Goal: Find specific page/section: Find specific page/section

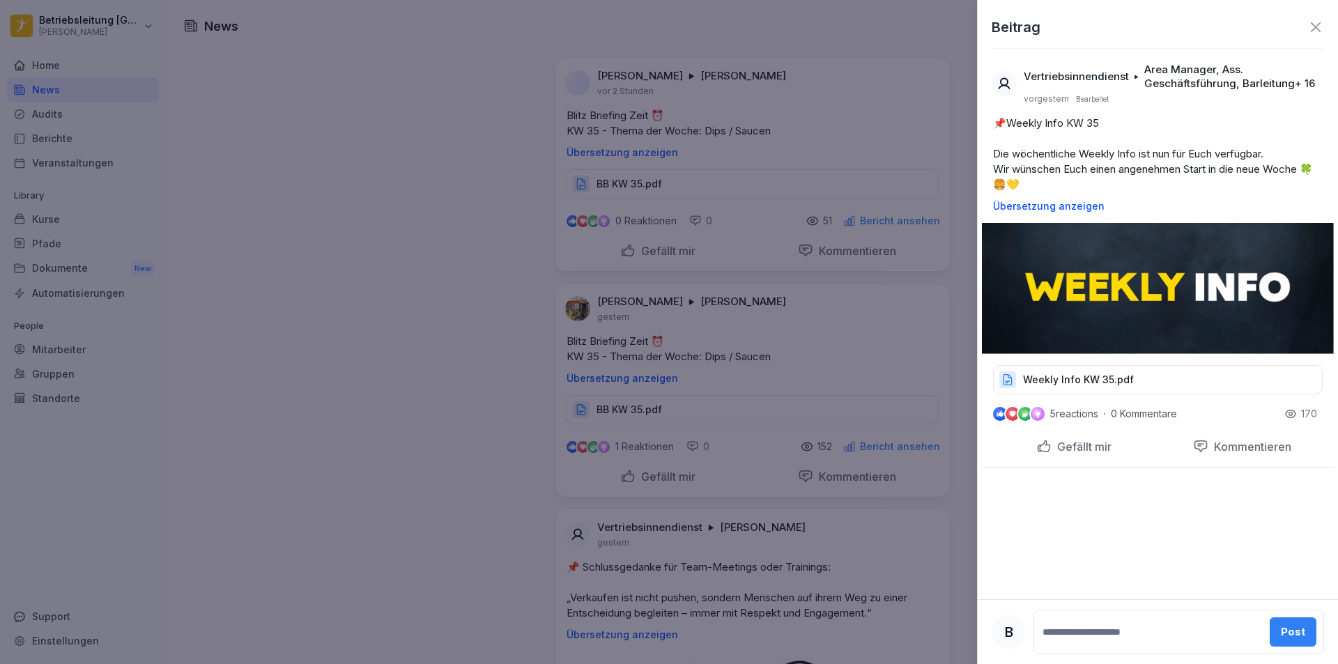
scroll to position [1340, 0]
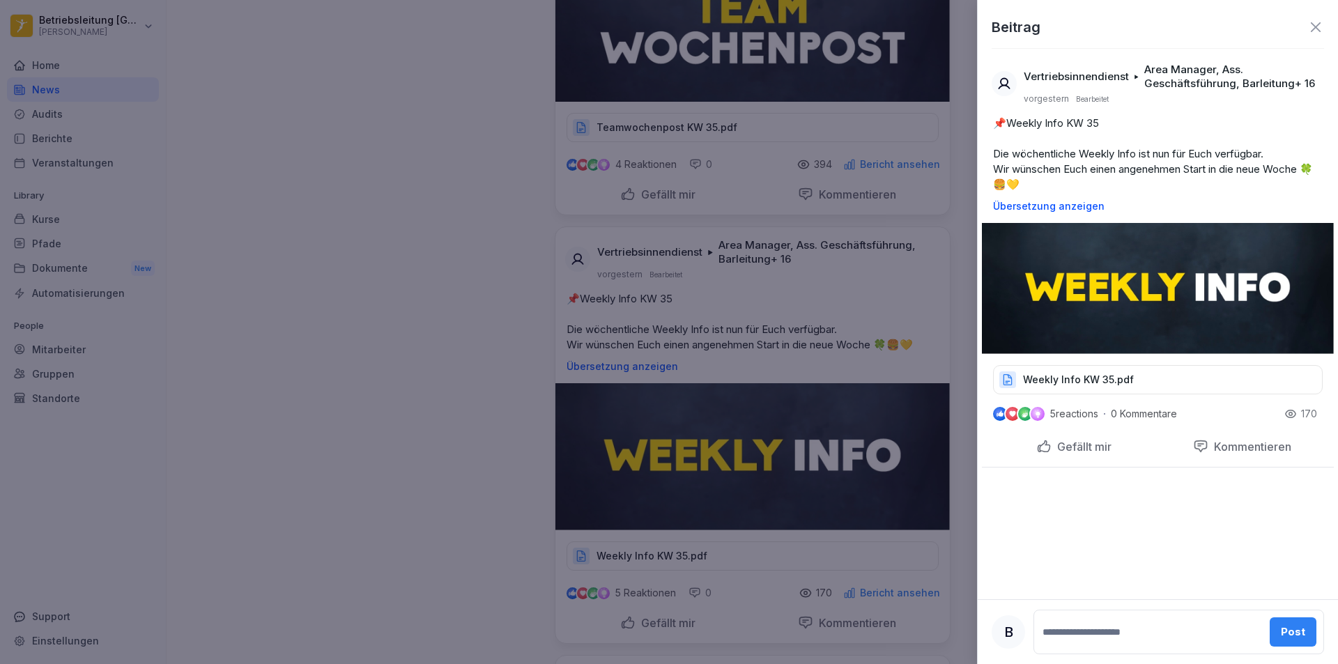
click at [341, 160] on div at bounding box center [669, 332] width 1338 height 664
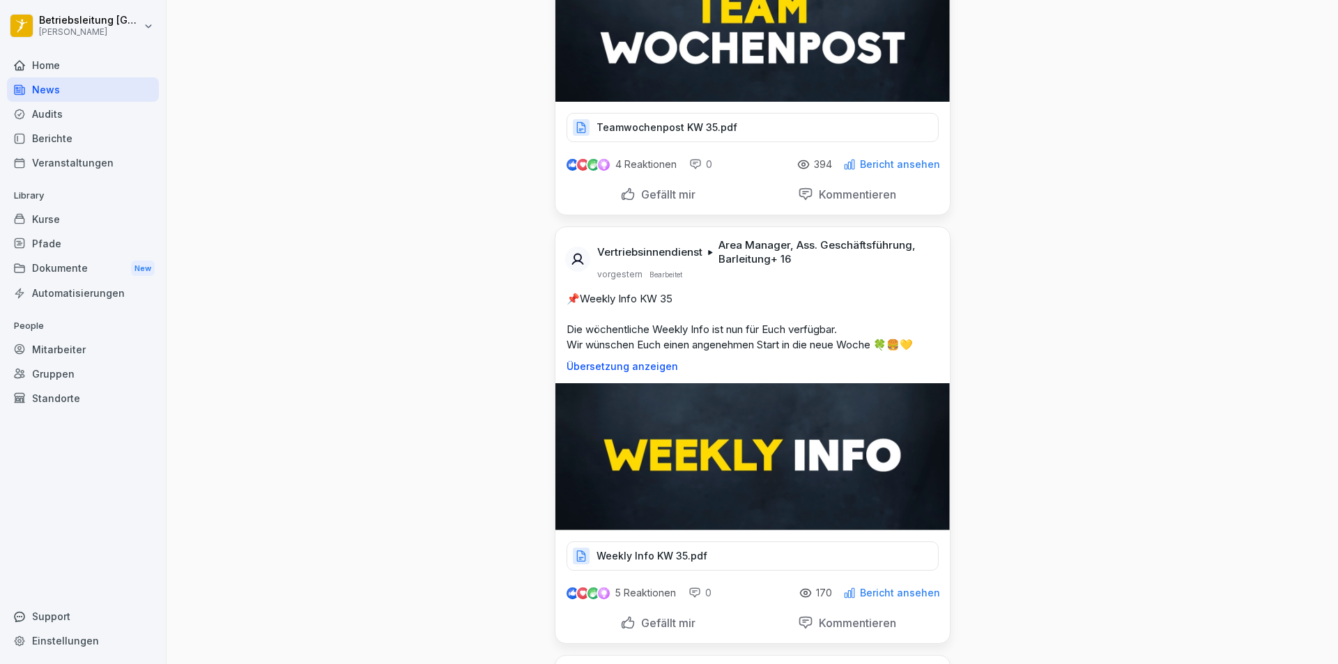
click at [79, 343] on div "Mitarbeiter" at bounding box center [83, 349] width 152 height 24
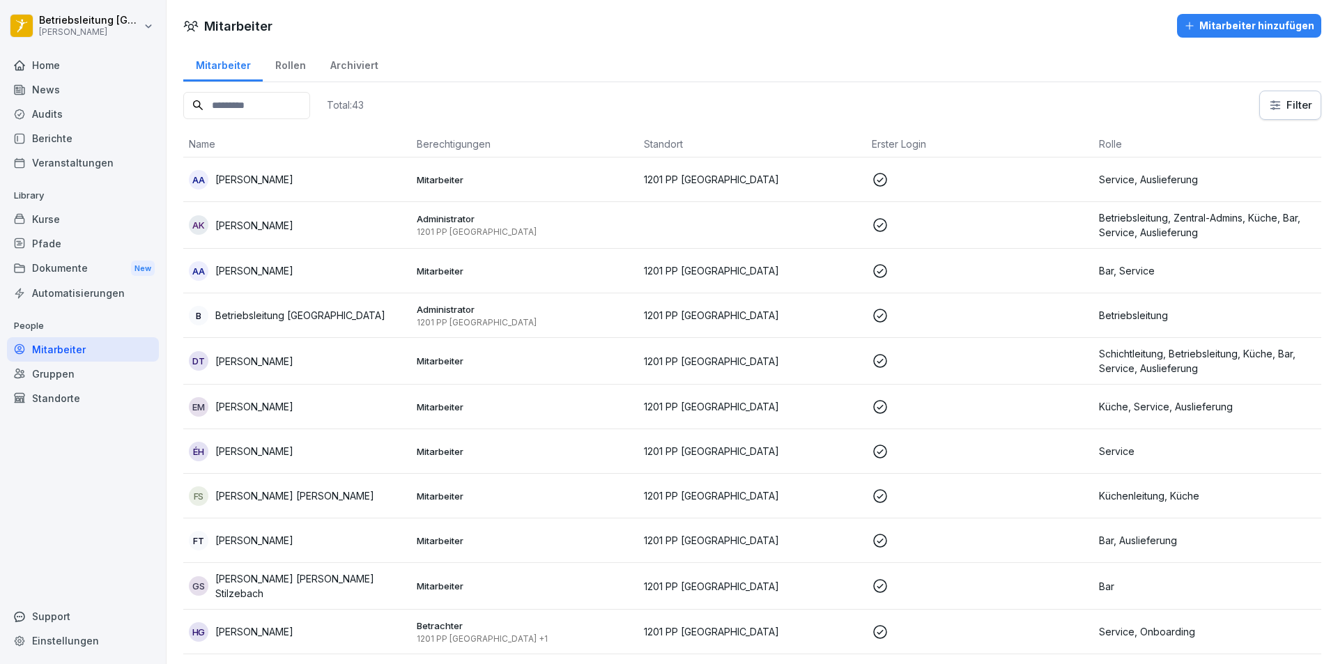
click at [87, 140] on div "Berichte" at bounding box center [83, 138] width 152 height 24
